Goal: Check status: Check status

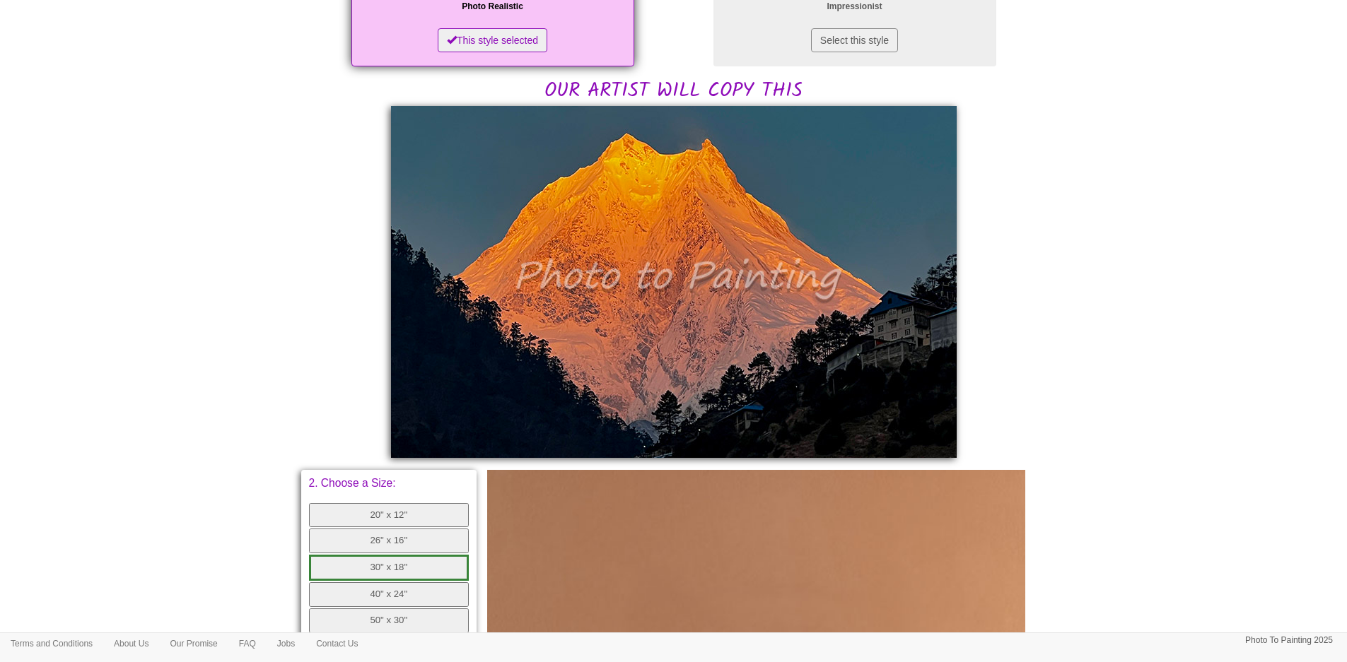
scroll to position [283, 0]
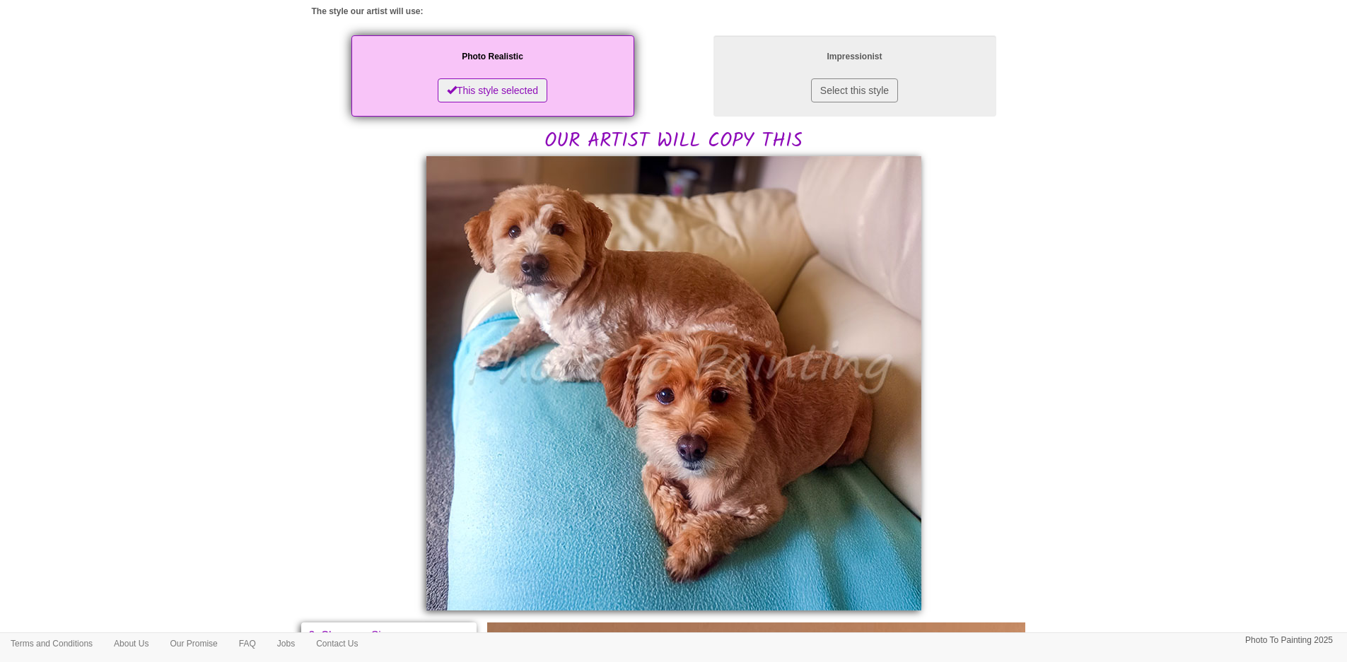
scroll to position [283, 0]
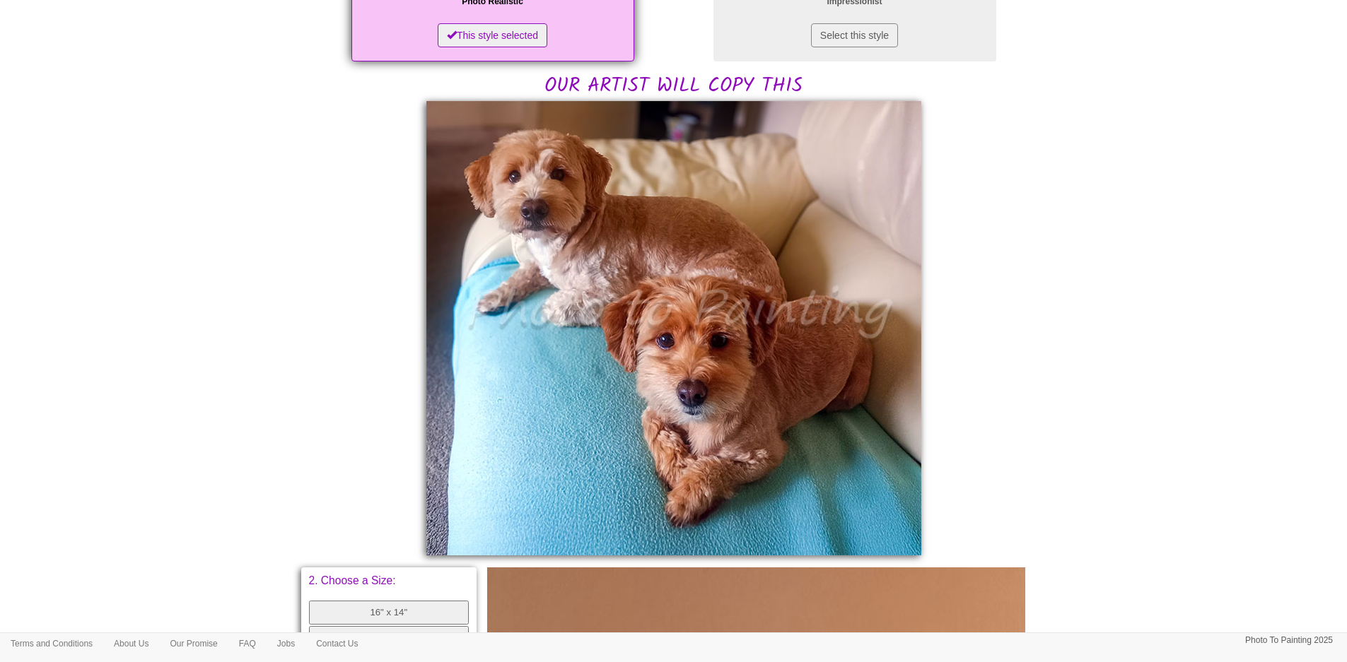
drag, startPoint x: 1207, startPoint y: 384, endPoint x: 1119, endPoint y: 375, distance: 88.1
click at [1207, 384] on body "Your painting - risk free Last orders for Christmas - [DATE] Only 5 weeks left!…" at bounding box center [673, 443] width 1347 height 1438
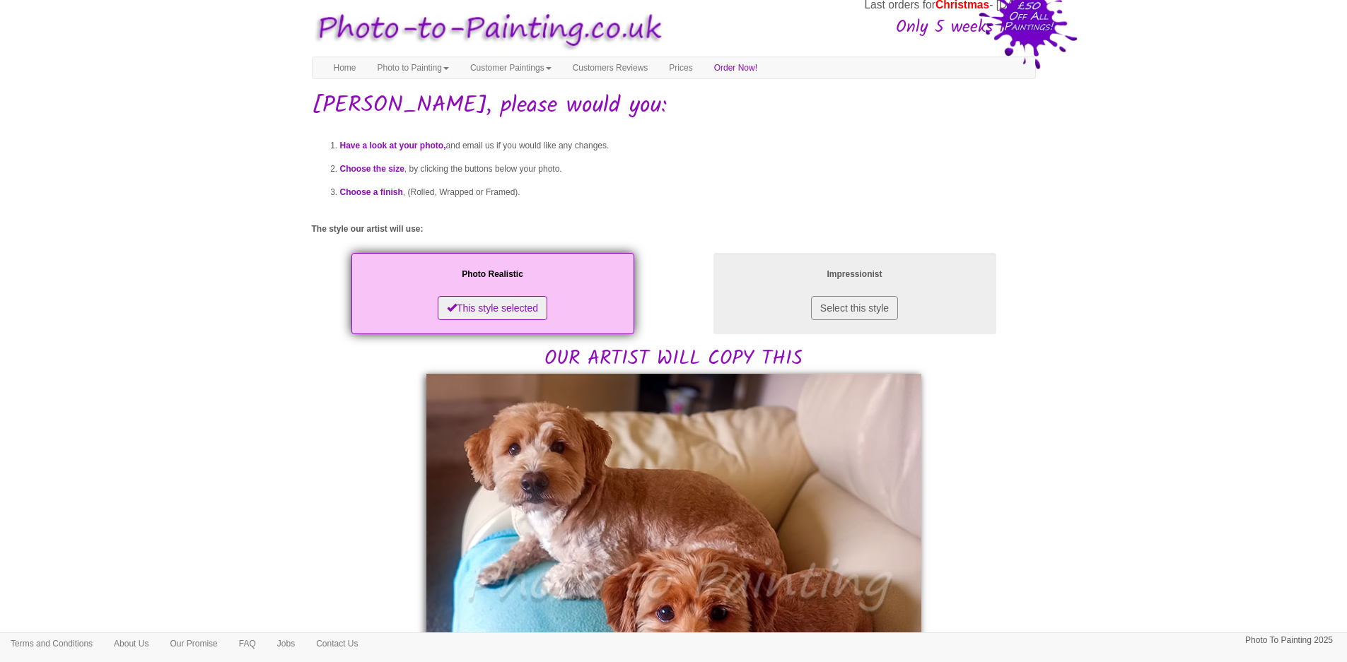
scroll to position [0, 0]
